Goal: Task Accomplishment & Management: Manage account settings

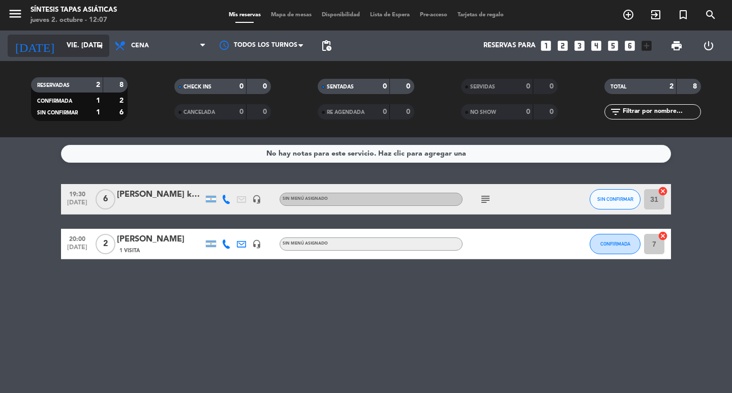
click at [78, 40] on input "vie. [DATE]" at bounding box center [105, 46] width 89 height 18
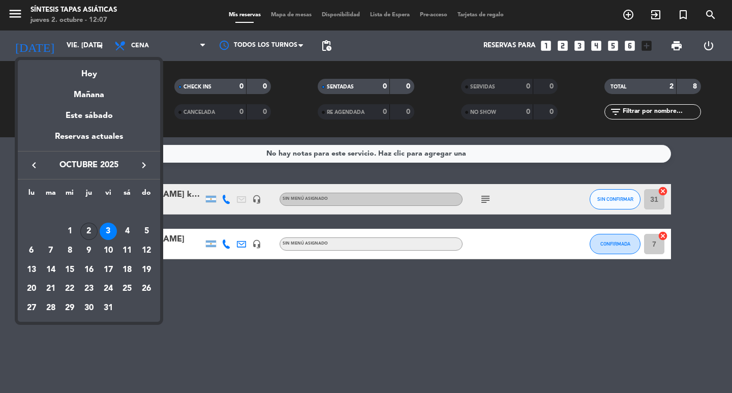
click at [90, 232] on div "2" at bounding box center [88, 230] width 17 height 17
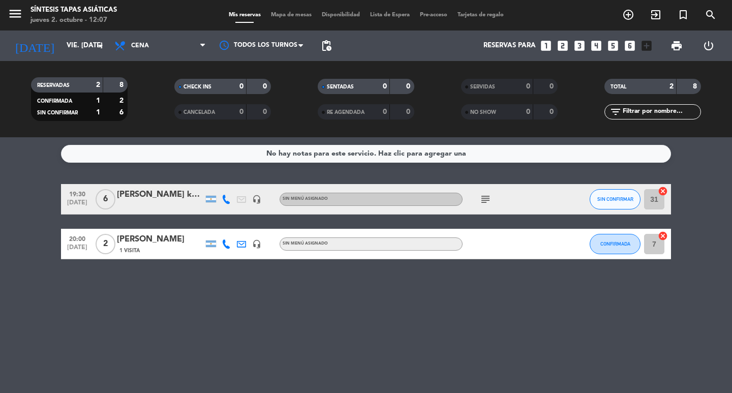
type input "[DEMOGRAPHIC_DATA] [DATE]"
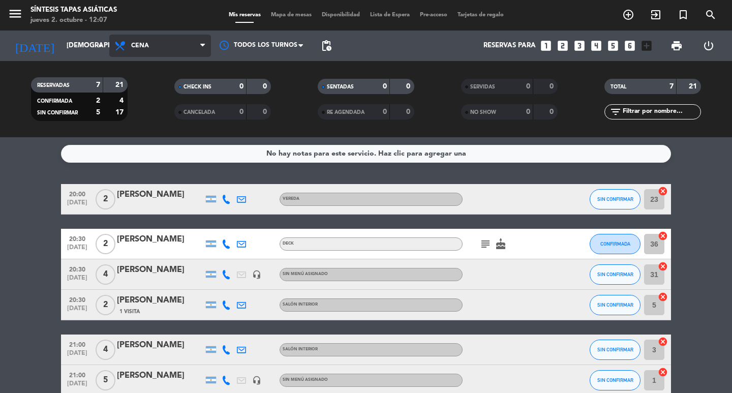
click at [178, 36] on span "Cena" at bounding box center [160, 46] width 102 height 22
click at [161, 89] on div "menu Síntesis Tapas Asiáticas jueves 2. octubre - 12:07 Mis reservas Mapa de me…" at bounding box center [366, 68] width 732 height 137
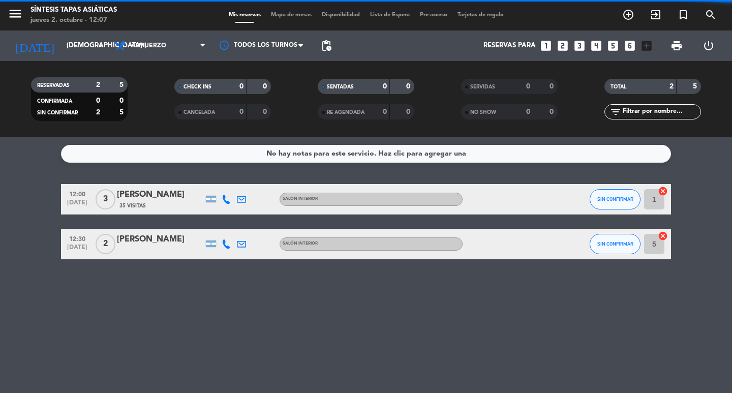
click at [287, 17] on span "Mapa de mesas" at bounding box center [291, 15] width 51 height 6
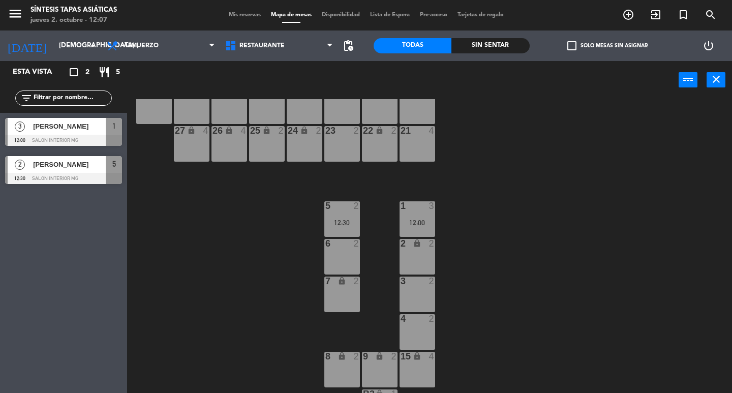
scroll to position [51, 0]
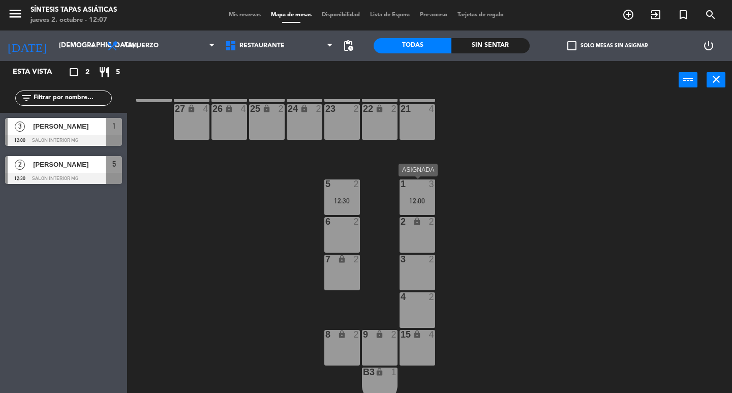
click at [418, 202] on div "12:00" at bounding box center [417, 200] width 36 height 7
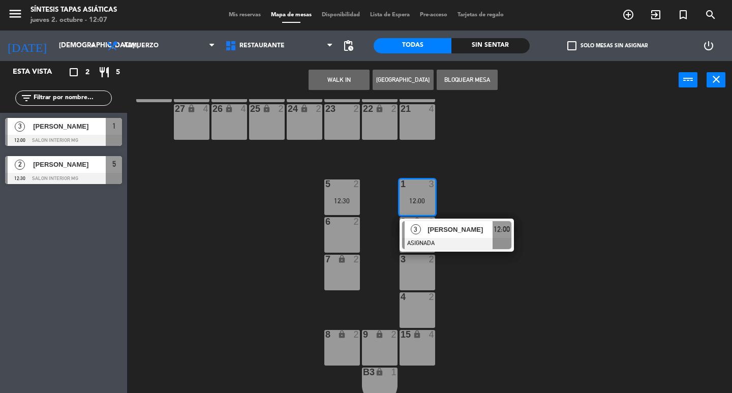
click at [501, 178] on div "31 4 32 lock 2 33 lock 2 34 4 35 lock 2 36 2 37 2 38 lock 2 21 4 22 lock 2 23 2…" at bounding box center [432, 246] width 597 height 294
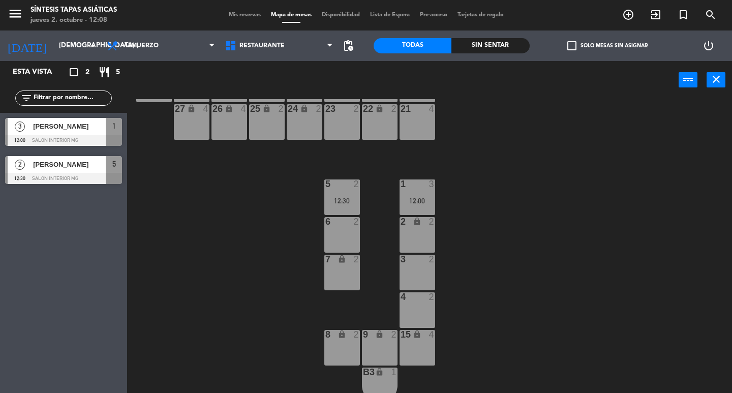
scroll to position [0, 0]
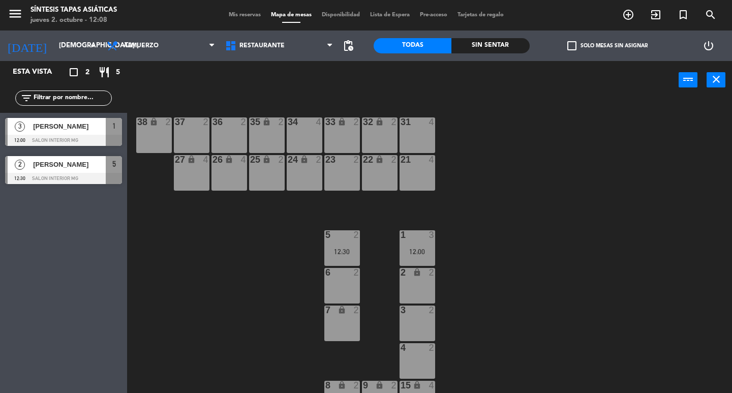
click at [338, 240] on div "5 2 12:30" at bounding box center [342, 248] width 36 height 36
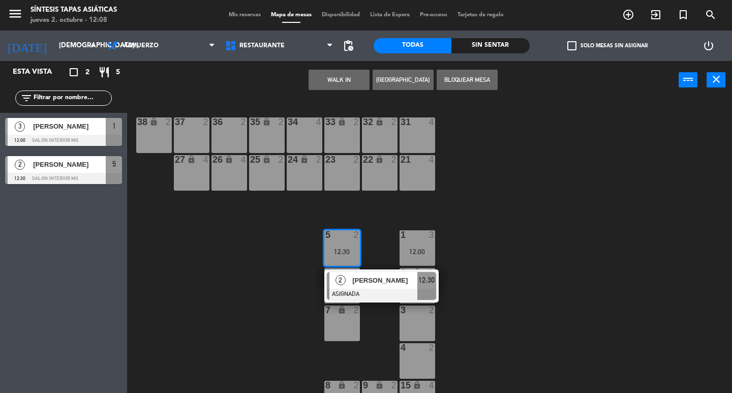
click at [478, 279] on div "31 4 32 lock 2 33 lock 2 34 4 35 lock 2 36 2 37 2 38 lock 2 21 4 22 lock 2 23 2…" at bounding box center [432, 246] width 597 height 294
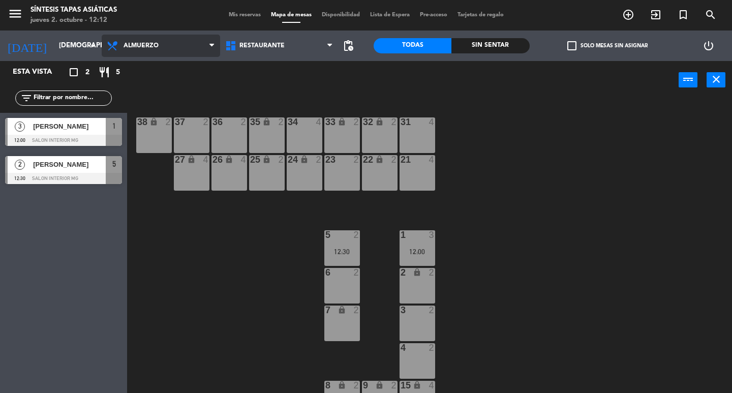
click at [162, 47] on span "Almuerzo" at bounding box center [161, 46] width 118 height 22
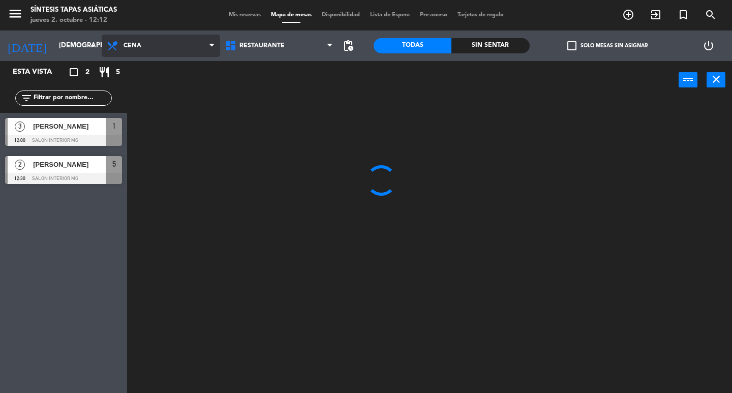
click at [153, 93] on ng-component "menu Síntesis Tapas Asiáticas jueves 2. octubre - 12:12 Mis reservas Mapa de me…" at bounding box center [366, 196] width 732 height 393
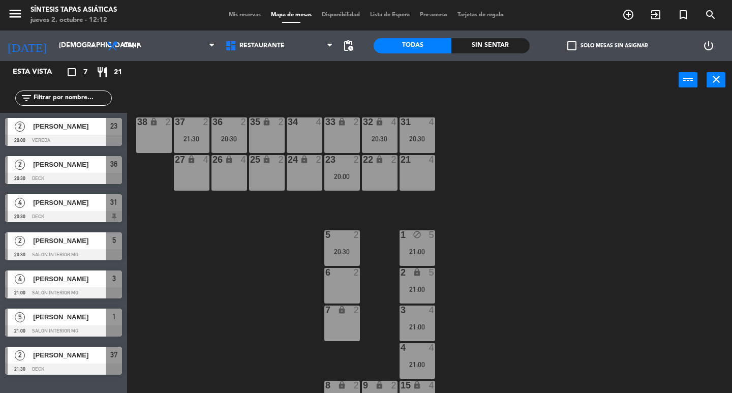
scroll to position [51, 0]
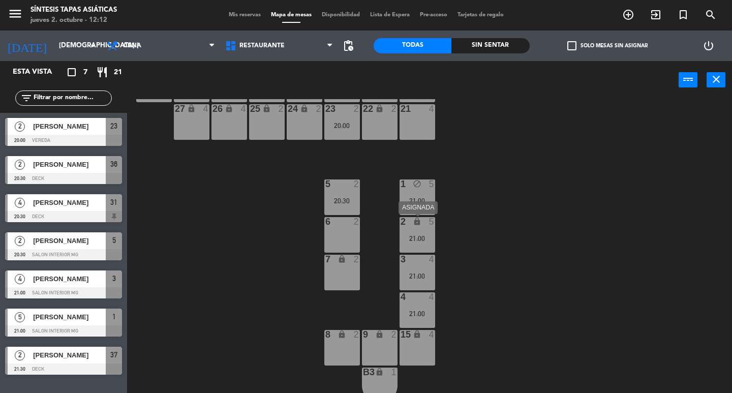
click at [423, 229] on div "2 lock 5 21:00" at bounding box center [417, 235] width 36 height 36
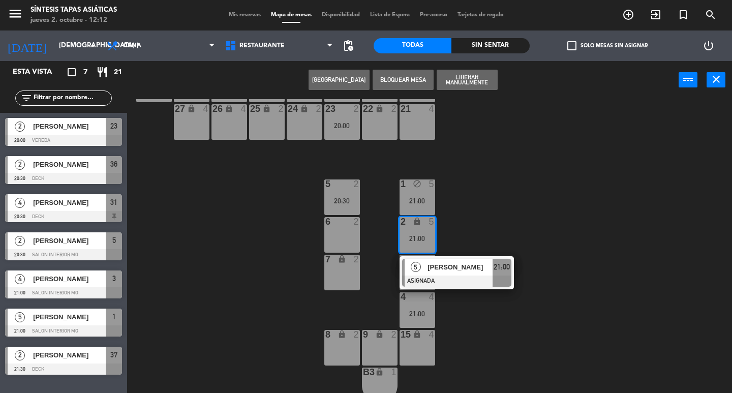
click at [471, 217] on div "31 4 20:30 32 lock 4 20:30 33 lock 2 34 4 35 lock 2 36 2 20:30 37 2 21:30 38 lo…" at bounding box center [432, 246] width 597 height 294
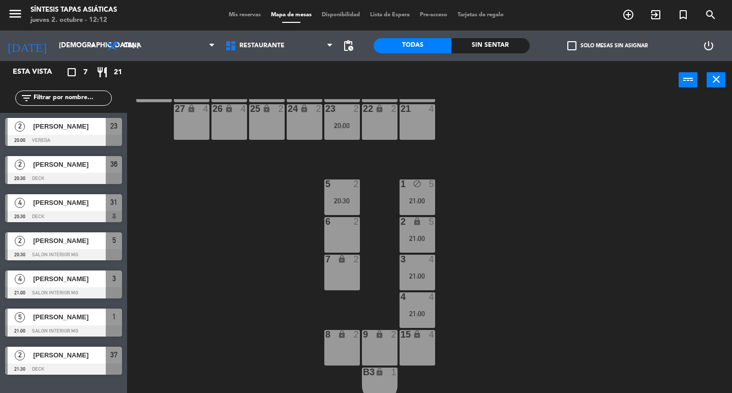
click at [422, 239] on div "21:00" at bounding box center [417, 238] width 36 height 7
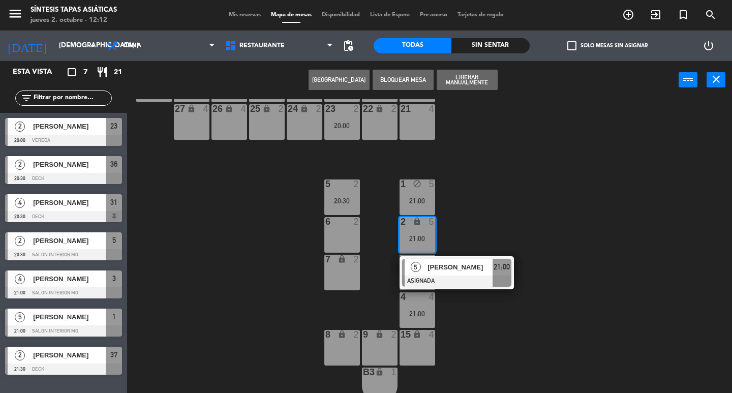
click at [427, 198] on div "21:00" at bounding box center [417, 200] width 36 height 7
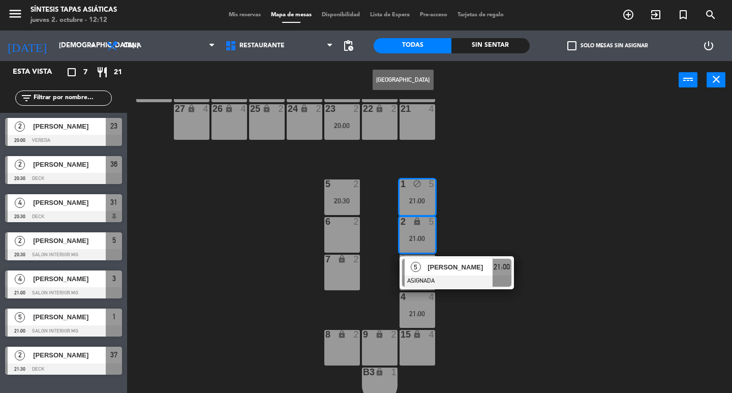
click at [472, 210] on div "31 4 20:30 32 lock 4 20:30 33 lock 2 34 4 35 lock 2 36 2 20:30 37 2 21:30 38 lo…" at bounding box center [432, 246] width 597 height 294
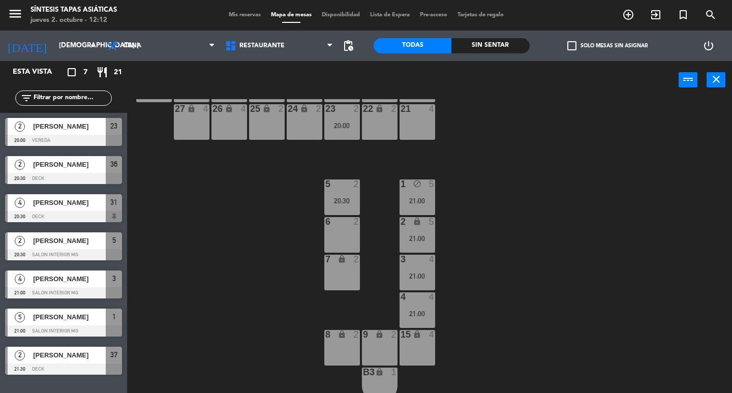
click at [418, 195] on div "1 block 5 21:00" at bounding box center [417, 197] width 36 height 36
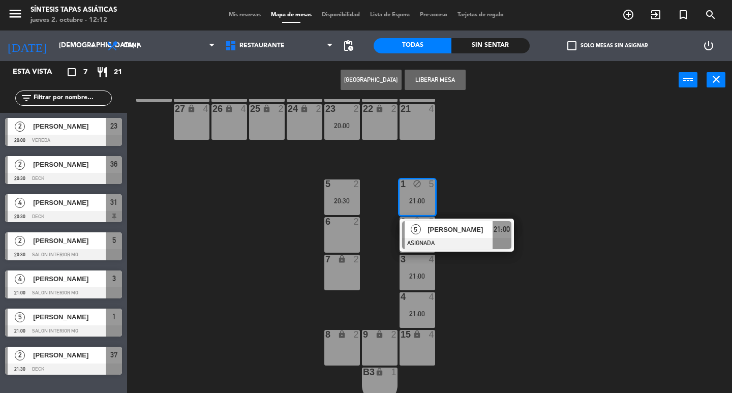
click at [431, 232] on span "[PERSON_NAME]" at bounding box center [459, 229] width 65 height 11
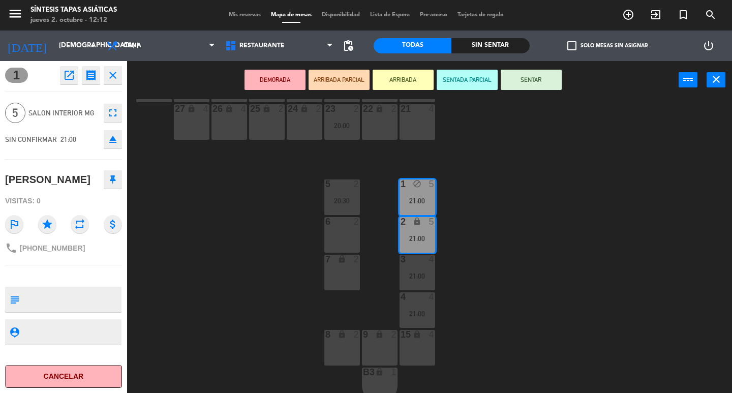
click at [456, 203] on div "31 4 20:30 32 lock 4 20:30 33 lock 2 34 4 35 lock 2 36 2 20:30 37 2 21:30 38 lo…" at bounding box center [432, 246] width 597 height 294
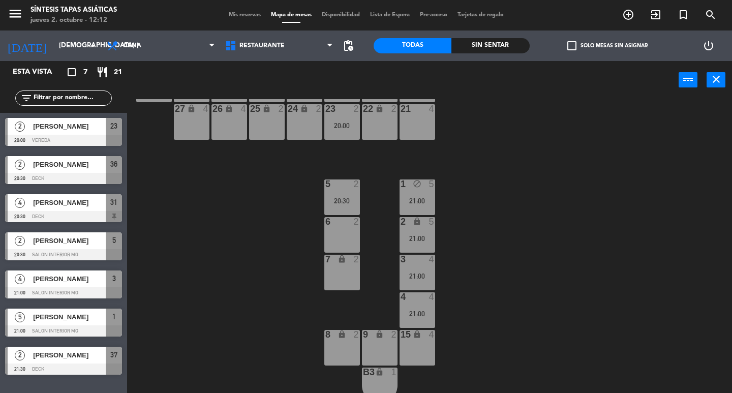
click at [419, 201] on div "21:00" at bounding box center [417, 200] width 36 height 7
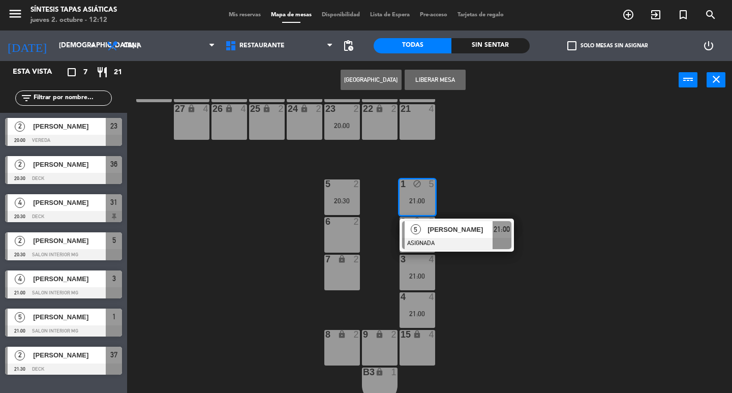
drag, startPoint x: 475, startPoint y: 305, endPoint x: 452, endPoint y: 289, distance: 28.2
click at [474, 305] on div "31 4 20:30 32 lock 4 20:30 33 lock 2 34 4 35 lock 2 36 2 20:30 37 2 21:30 38 lo…" at bounding box center [432, 246] width 597 height 294
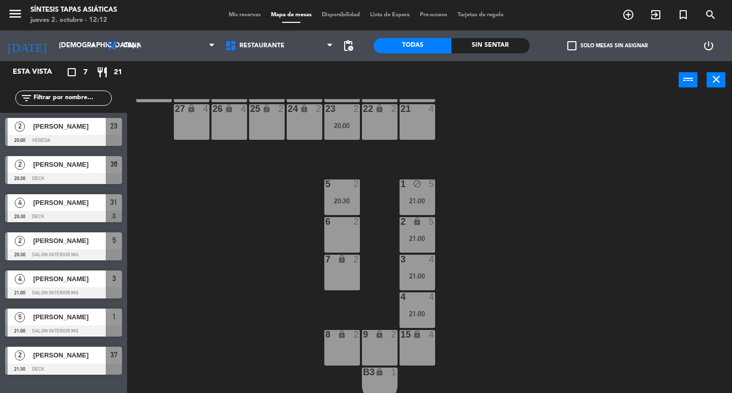
click at [427, 276] on div "21:00" at bounding box center [417, 275] width 36 height 7
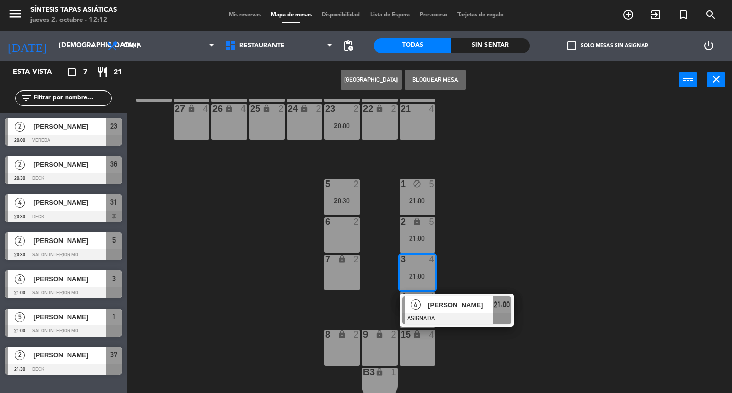
click at [460, 305] on div "31 4 20:30 32 lock 4 20:30 33 lock 2 34 4 35 lock 2 36 2 20:30 37 2 21:30 38 lo…" at bounding box center [432, 246] width 597 height 294
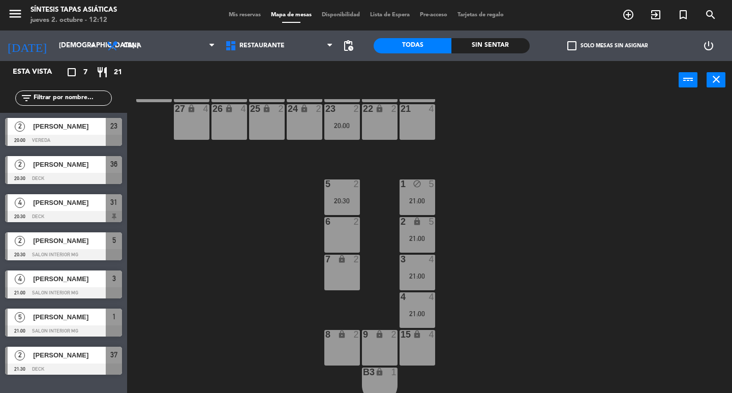
click at [412, 273] on div "21:00" at bounding box center [417, 275] width 36 height 7
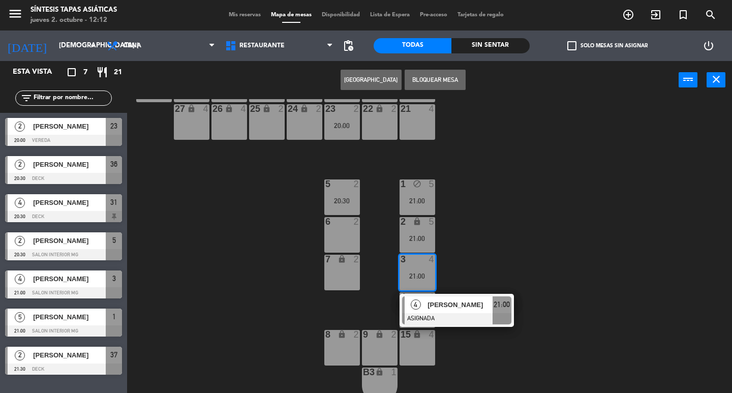
click at [431, 301] on span "[PERSON_NAME]" at bounding box center [459, 304] width 65 height 11
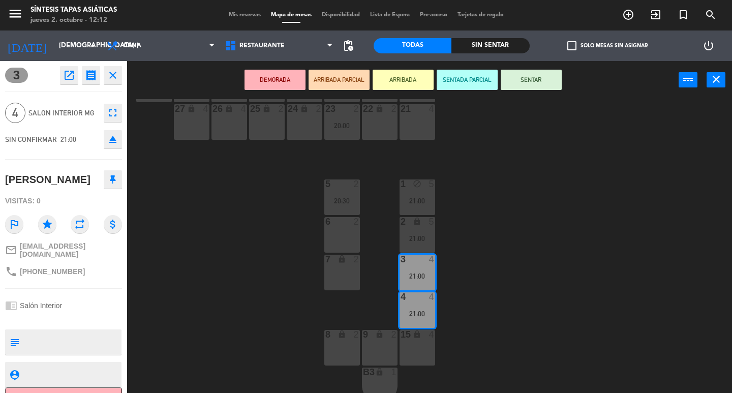
click at [484, 262] on div "31 4 20:30 32 lock 4 20:30 33 lock 2 34 4 35 lock 2 36 2 20:30 37 2 21:30 38 lo…" at bounding box center [432, 246] width 597 height 294
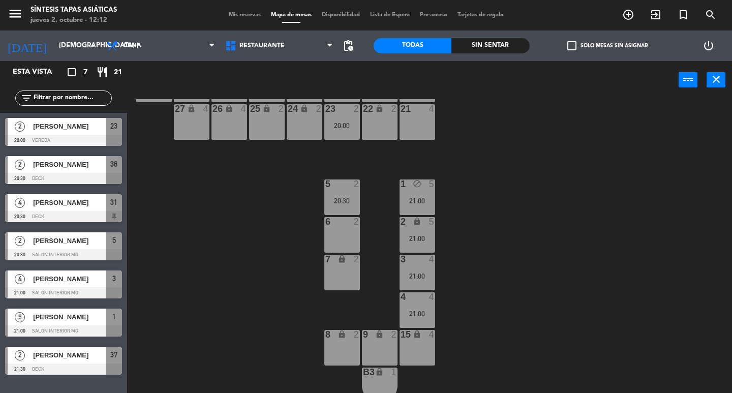
drag, startPoint x: 422, startPoint y: 198, endPoint x: 430, endPoint y: 265, distance: 67.0
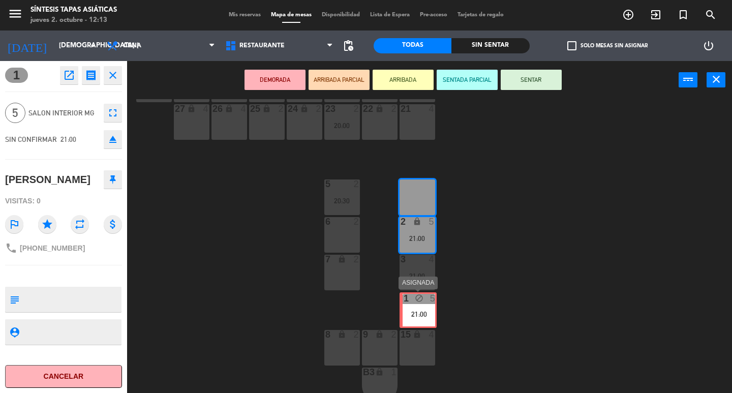
drag, startPoint x: 421, startPoint y: 197, endPoint x: 423, endPoint y: 309, distance: 112.8
click at [423, 309] on div "31 4 20:30 32 lock 4 20:30 33 lock 2 34 4 35 lock 2 36 2 20:30 37 2 21:30 38 lo…" at bounding box center [432, 246] width 597 height 294
drag, startPoint x: 419, startPoint y: 190, endPoint x: 423, endPoint y: 268, distance: 78.3
click at [423, 268] on div "31 4 20:30 32 lock 4 20:30 33 lock 2 34 4 35 lock 2 36 2 20:30 37 2 21:30 38 lo…" at bounding box center [432, 246] width 597 height 294
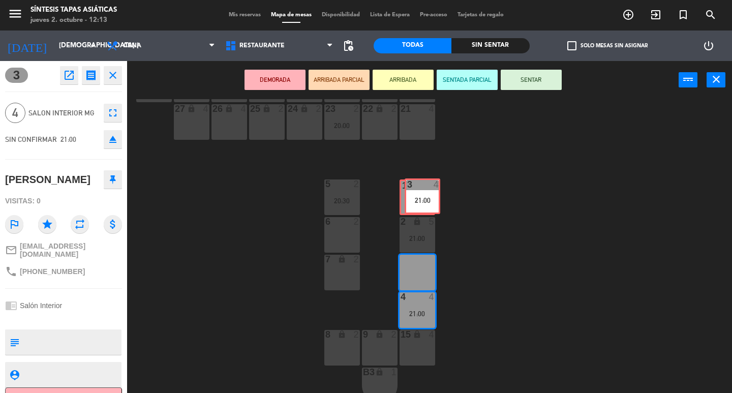
drag, startPoint x: 417, startPoint y: 278, endPoint x: 422, endPoint y: 202, distance: 76.4
click at [422, 202] on div "31 4 20:30 32 lock 4 20:30 33 lock 2 34 4 35 lock 2 36 2 20:30 37 2 21:30 38 lo…" at bounding box center [432, 246] width 597 height 294
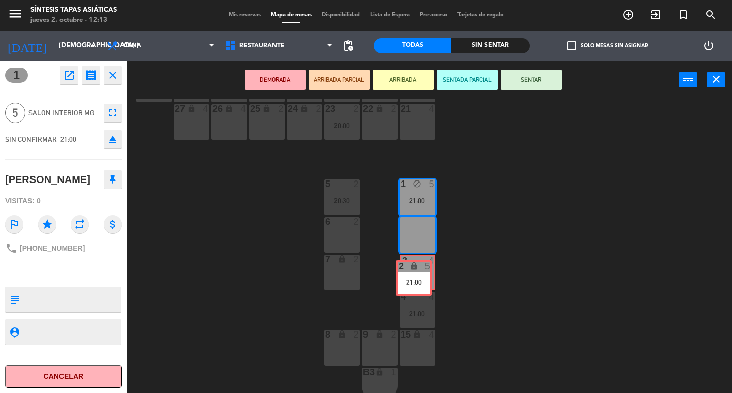
drag, startPoint x: 416, startPoint y: 231, endPoint x: 413, endPoint y: 271, distance: 40.2
click at [413, 271] on div "31 4 20:30 32 lock 4 20:30 33 lock 2 34 4 35 lock 2 36 2 20:30 37 2 21:30 38 lo…" at bounding box center [432, 246] width 597 height 294
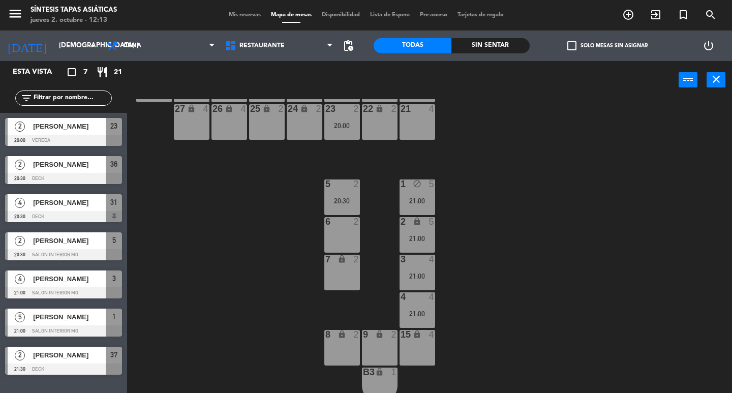
click at [415, 197] on div "21:00" at bounding box center [417, 200] width 36 height 7
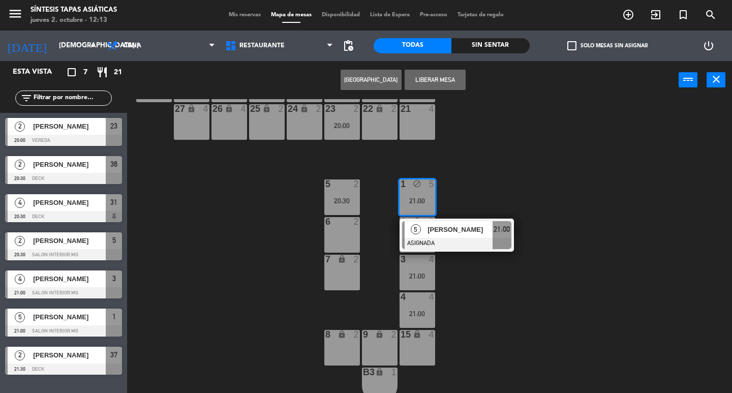
click at [428, 224] on span "[PERSON_NAME]" at bounding box center [459, 229] width 65 height 11
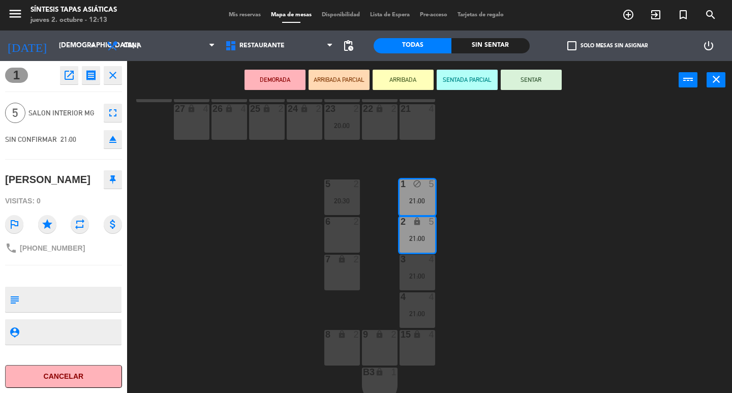
click at [104, 296] on textarea at bounding box center [71, 299] width 97 height 21
type textarea "m3 no mover!!! [PERSON_NAME]!!!"
click at [161, 321] on div "31 4 20:30 32 lock 4 20:30 33 lock 2 34 4 35 lock 2 36 2 20:30 37 2 21:30 38 lo…" at bounding box center [432, 246] width 597 height 294
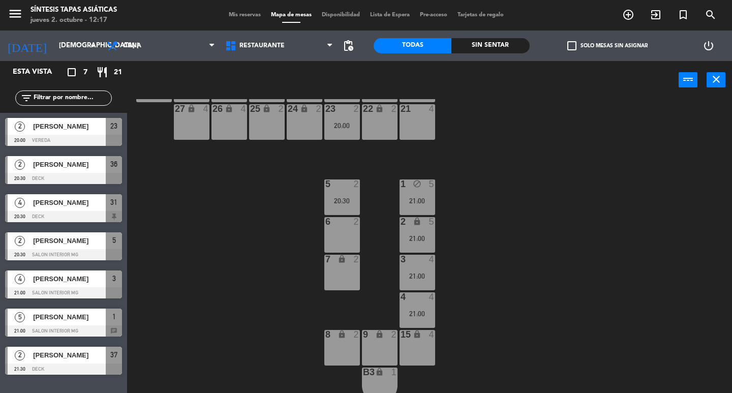
click at [289, 204] on div "31 4 20:30 32 lock 4 20:30 33 lock 2 34 4 35 lock 2 36 2 20:30 37 2 21:30 38 lo…" at bounding box center [432, 246] width 597 height 294
click at [136, 39] on span "Cena" at bounding box center [161, 46] width 118 height 22
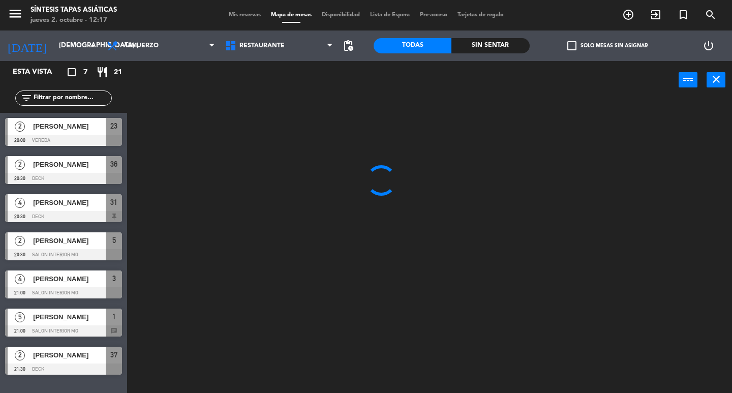
scroll to position [0, 0]
click at [136, 63] on ng-component "menu Síntesis Tapas Asiáticas jueves 2. octubre - 12:17 Mis reservas Mapa de me…" at bounding box center [366, 196] width 732 height 393
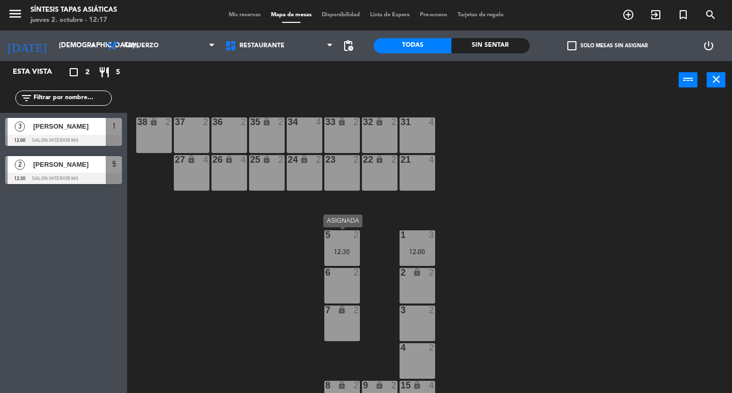
click at [348, 248] on div "12:30" at bounding box center [342, 251] width 36 height 7
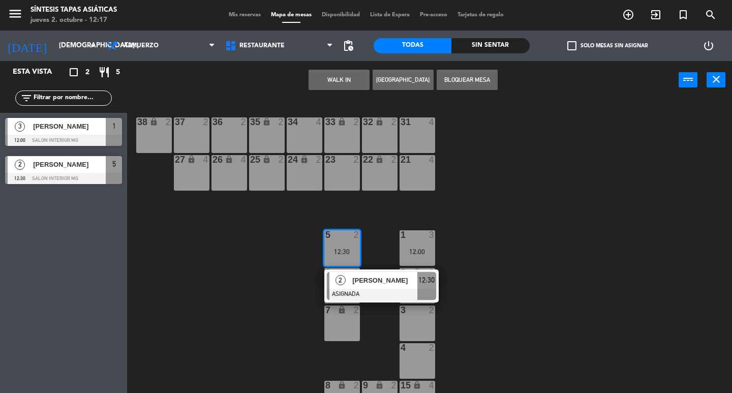
click at [254, 293] on div "31 4 32 lock 2 33 lock 2 34 4 35 lock 2 36 2 37 2 38 lock 2 21 4 22 lock 2 23 2…" at bounding box center [432, 246] width 597 height 294
